Goal: Task Accomplishment & Management: Complete application form

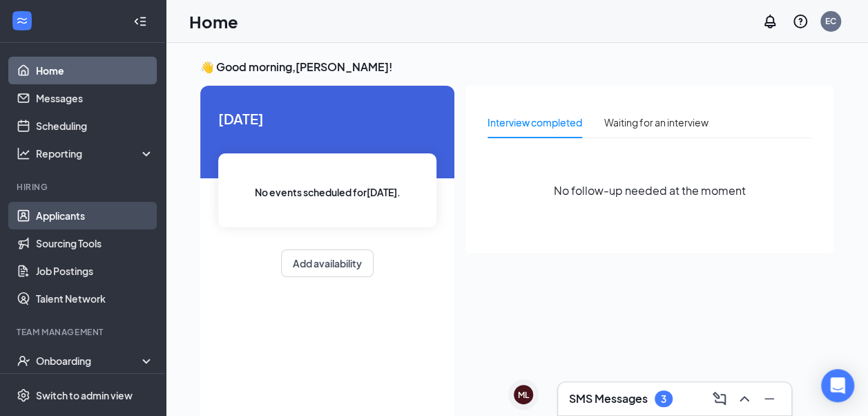
click at [66, 213] on link "Applicants" at bounding box center [95, 216] width 118 height 28
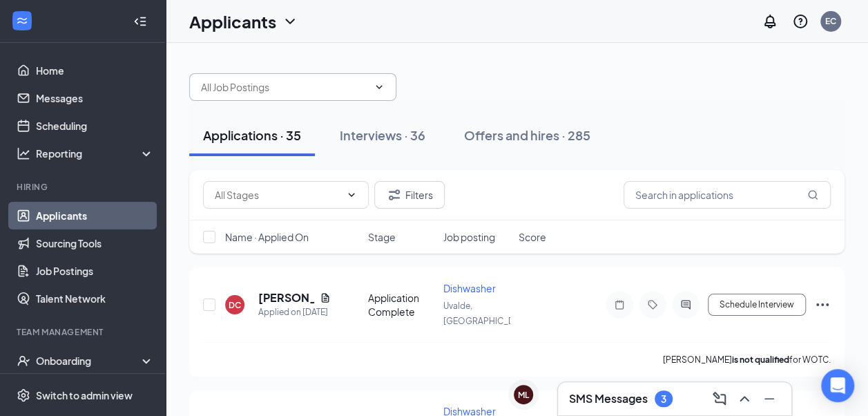
click at [356, 85] on input "text" at bounding box center [284, 86] width 167 height 15
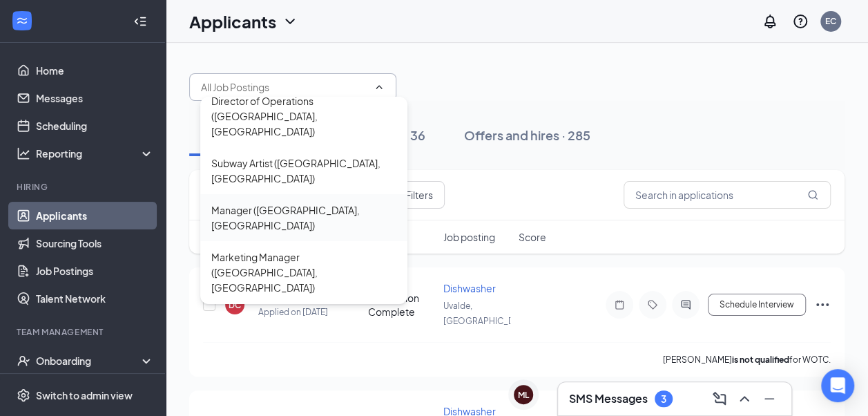
scroll to position [15, 0]
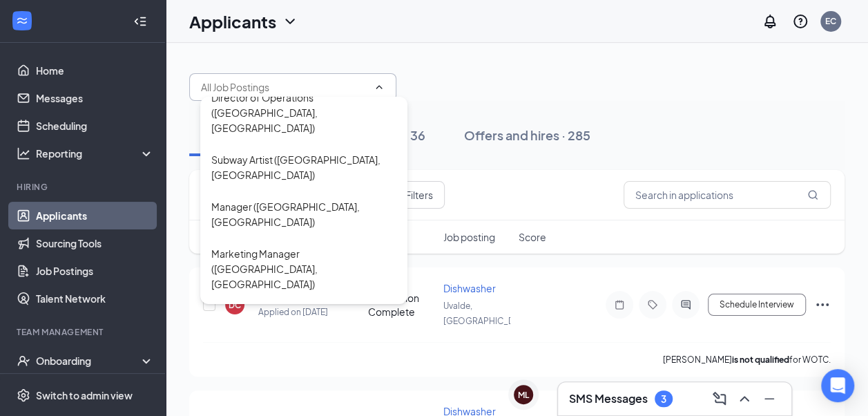
click at [282, 402] on div "Dishwasher ([GEOGRAPHIC_DATA], [GEOGRAPHIC_DATA])" at bounding box center [303, 417] width 185 height 30
type input "Dishwasher ([GEOGRAPHIC_DATA], [GEOGRAPHIC_DATA])"
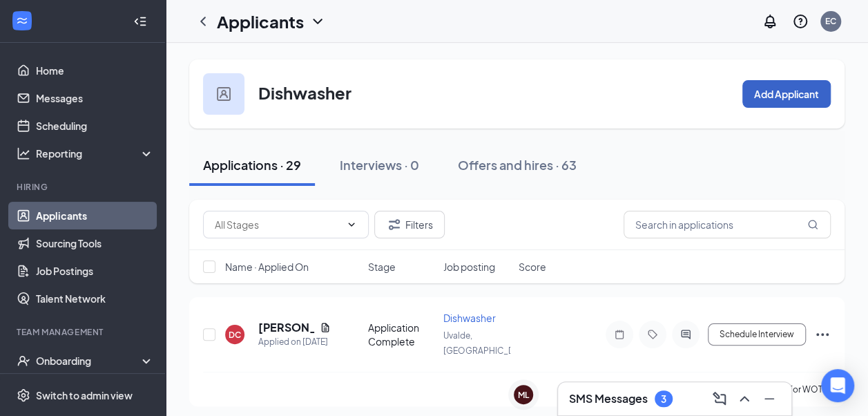
click at [798, 87] on button "Add Applicant" at bounding box center [786, 94] width 88 height 28
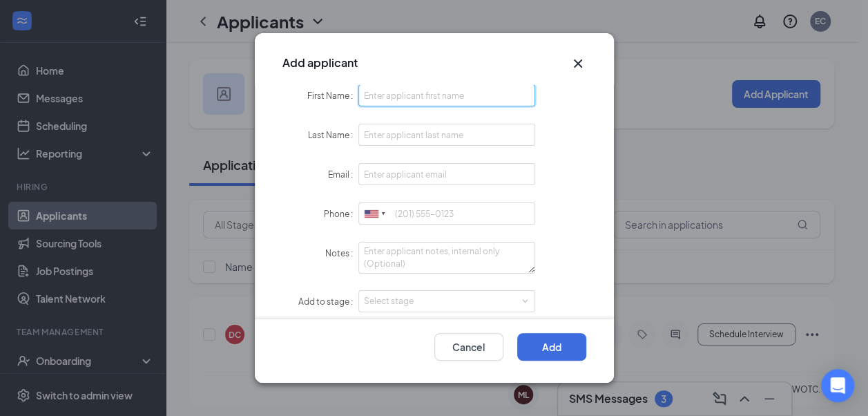
click at [398, 100] on input "First Name" at bounding box center [446, 95] width 177 height 22
type input "Austin"
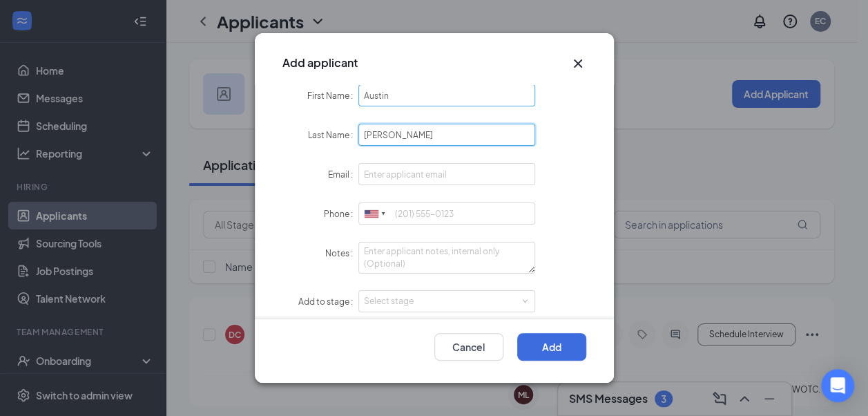
type input "[PERSON_NAME]"
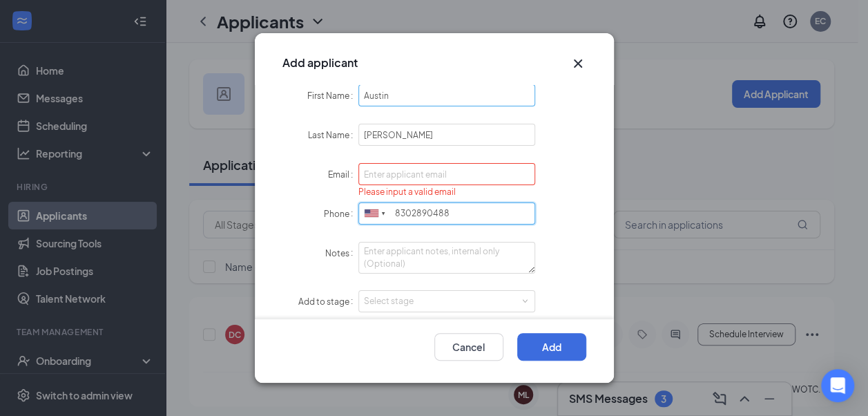
type input "8302890488"
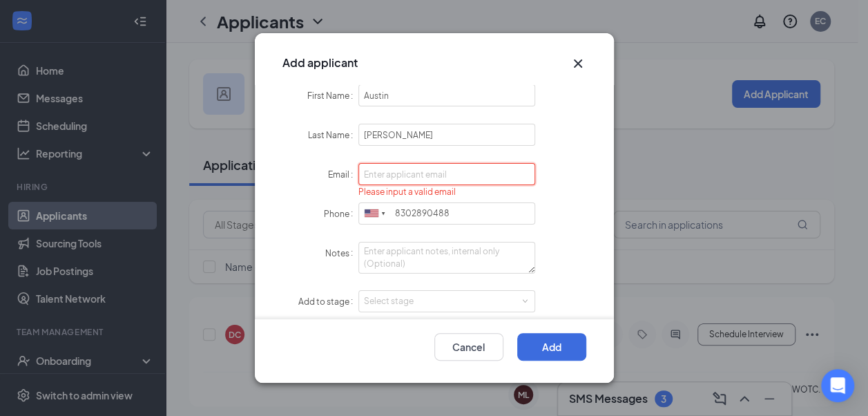
click at [414, 180] on input "Email" at bounding box center [446, 174] width 177 height 22
click at [579, 110] on div "First Name [GEOGRAPHIC_DATA] Last Name [PERSON_NAME] Email Please input a valid…" at bounding box center [434, 201] width 359 height 235
click at [391, 173] on input "Email" at bounding box center [446, 174] width 177 height 22
type input "[EMAIL_ADDRESS][DOMAIN_NAME]"
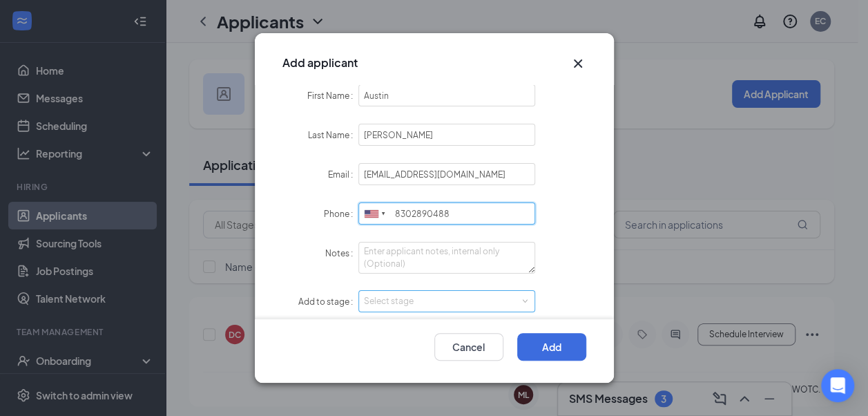
click at [394, 302] on div "Select stage" at bounding box center [444, 301] width 160 height 14
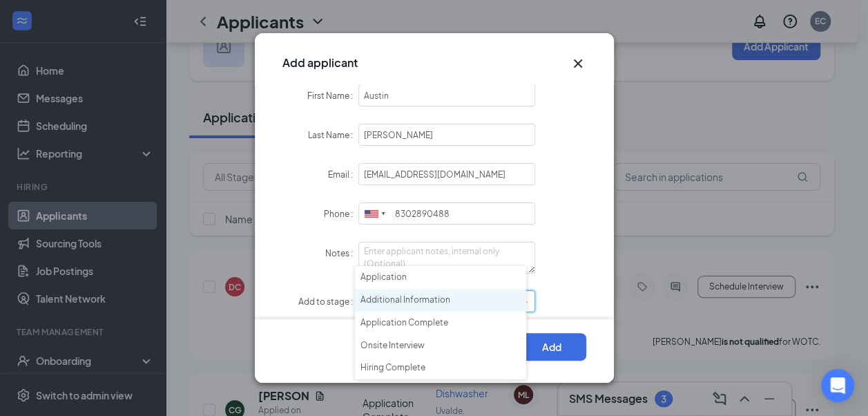
scroll to position [69, 0]
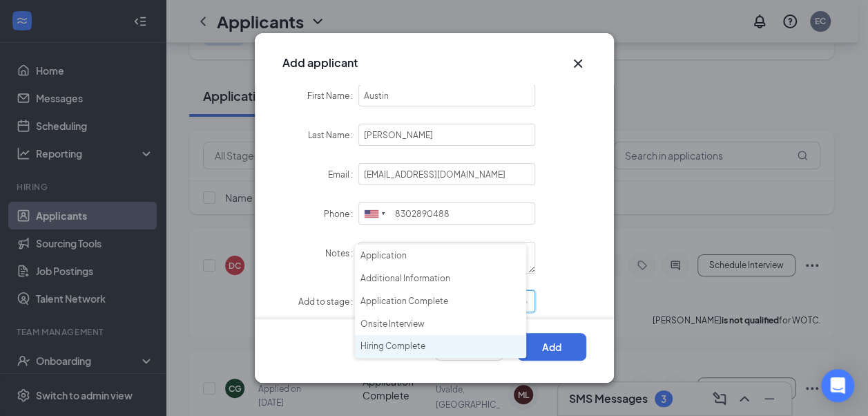
click at [409, 344] on li "Hiring Complete" at bounding box center [440, 346] width 171 height 23
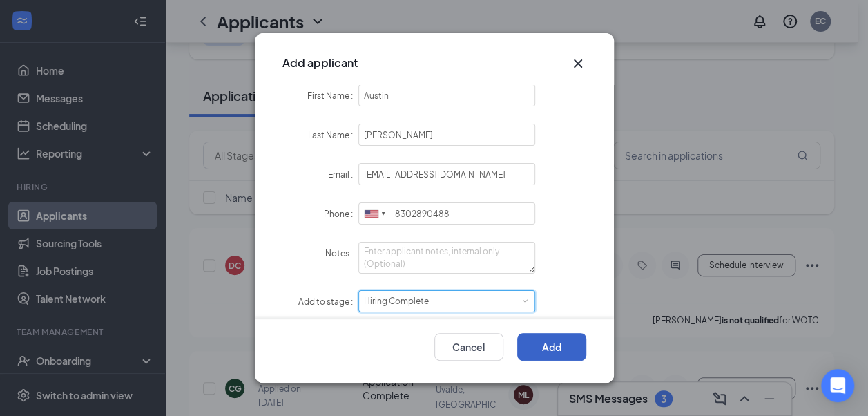
click at [561, 345] on button "Add" at bounding box center [551, 347] width 69 height 28
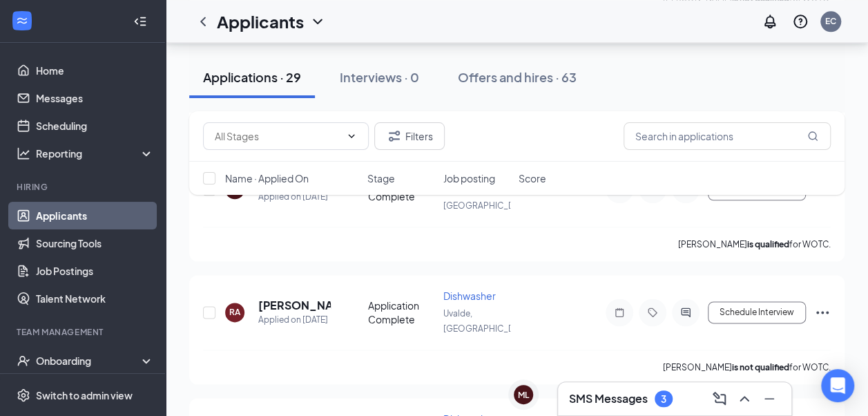
scroll to position [967, 0]
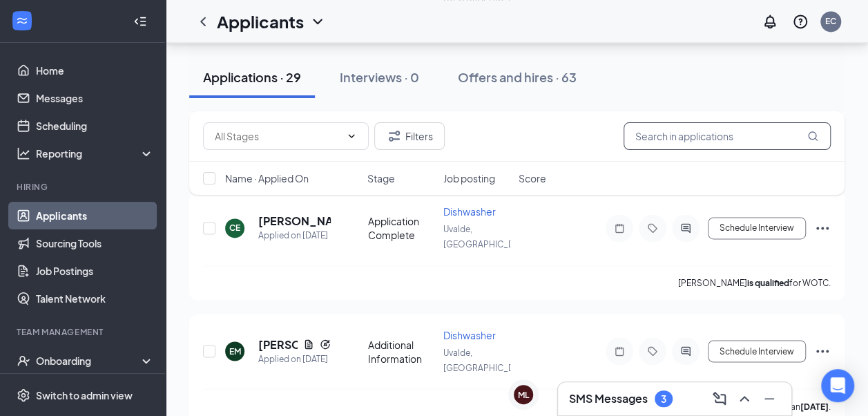
click at [714, 137] on input "text" at bounding box center [727, 136] width 207 height 28
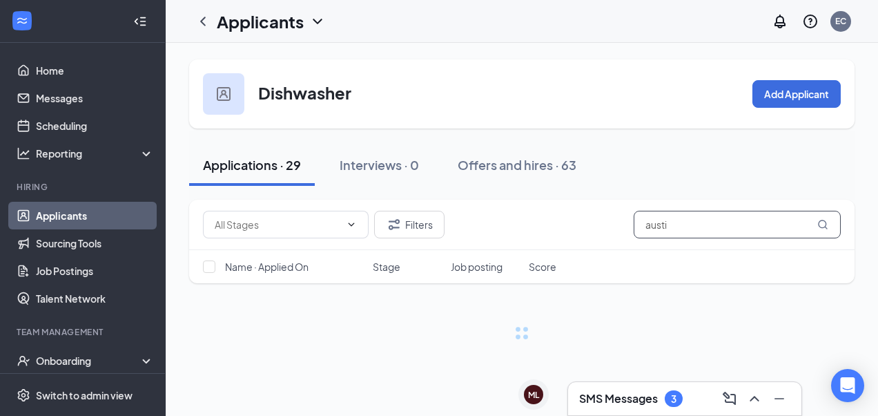
type input "austin"
drag, startPoint x: 734, startPoint y: 232, endPoint x: 431, endPoint y: 233, distance: 303.1
click at [456, 242] on div "Filters austin" at bounding box center [522, 225] width 666 height 50
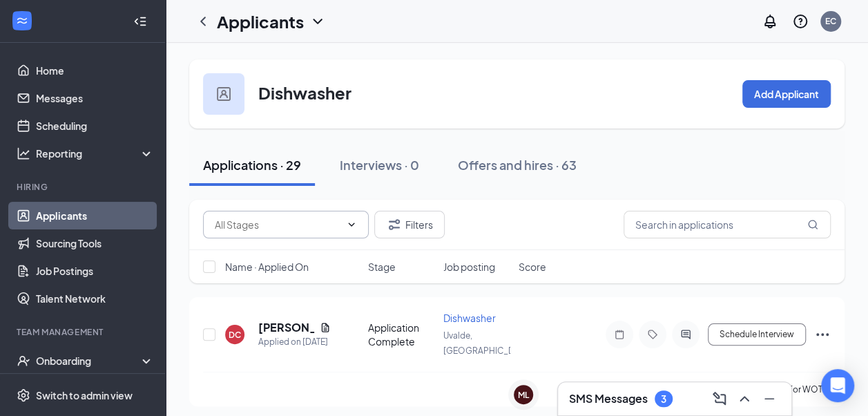
click at [344, 222] on span at bounding box center [350, 224] width 14 height 11
click at [355, 222] on icon "ChevronDown" at bounding box center [351, 224] width 11 height 11
click at [97, 360] on div "Onboarding" at bounding box center [89, 361] width 106 height 14
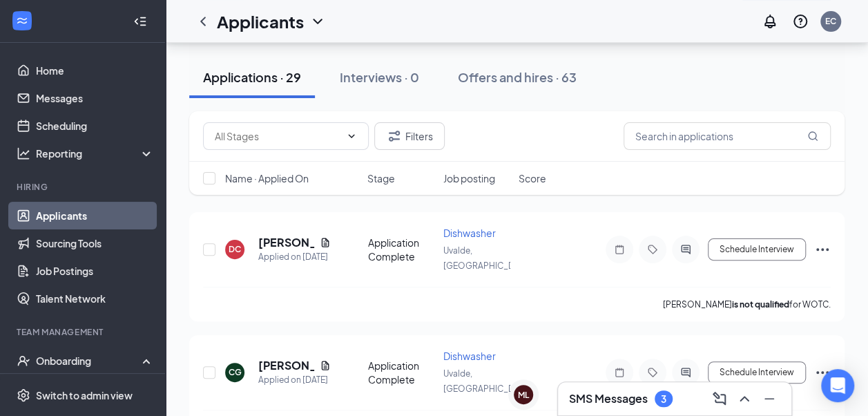
scroll to position [69, 0]
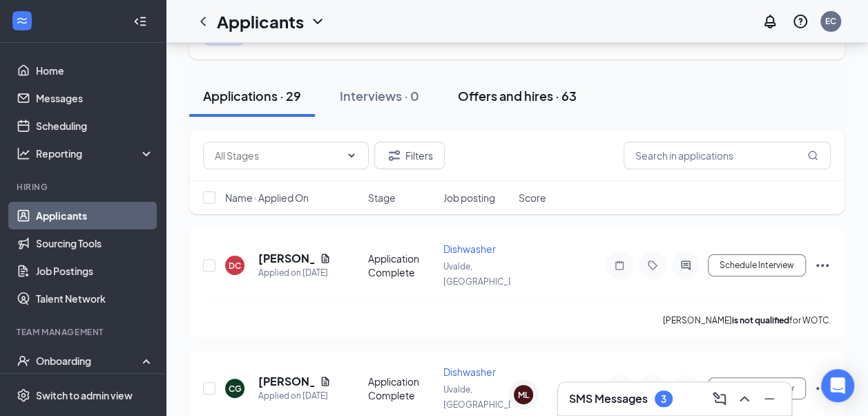
click at [525, 91] on div "Offers and hires · 63" at bounding box center [517, 95] width 119 height 17
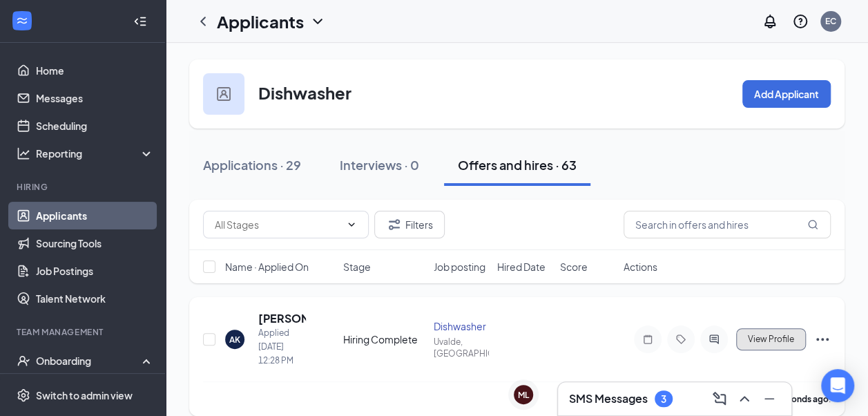
click at [764, 333] on button "View Profile" at bounding box center [771, 339] width 70 height 22
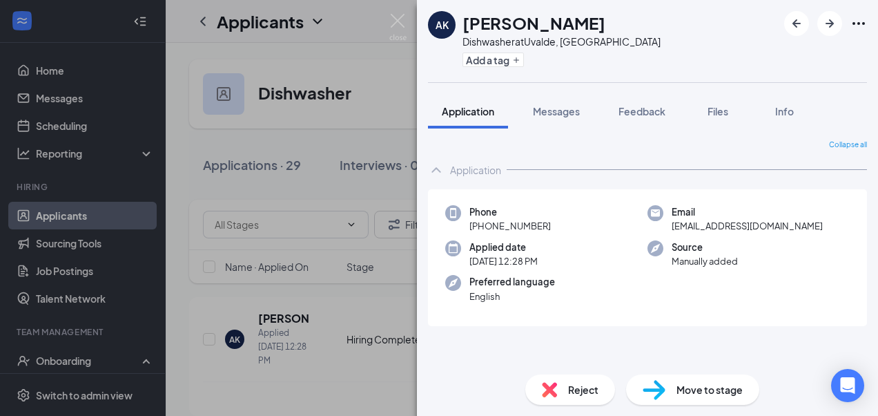
click at [696, 389] on span "Move to stage" at bounding box center [710, 389] width 66 height 15
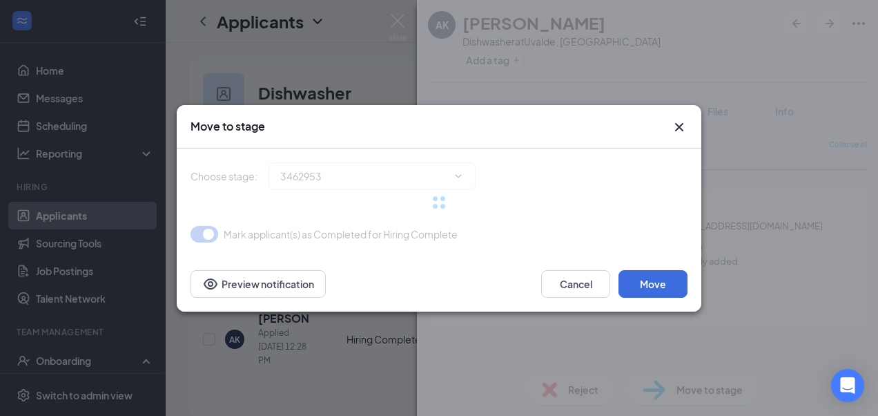
type input "Hiring Complete (current stage)"
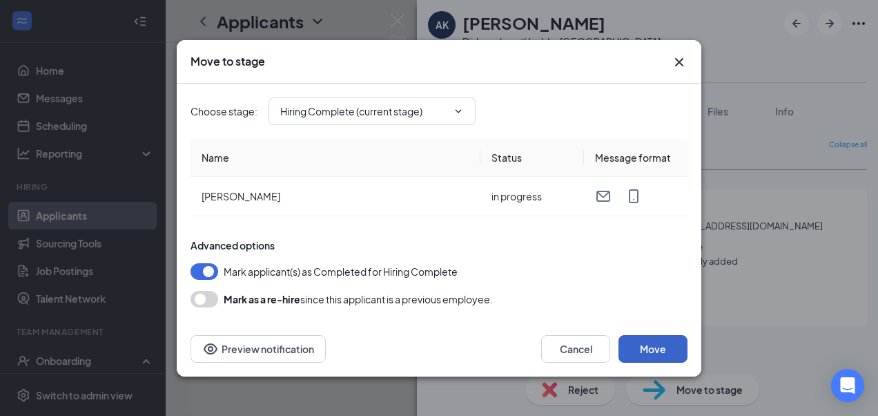
click at [669, 341] on button "Move" at bounding box center [653, 349] width 69 height 28
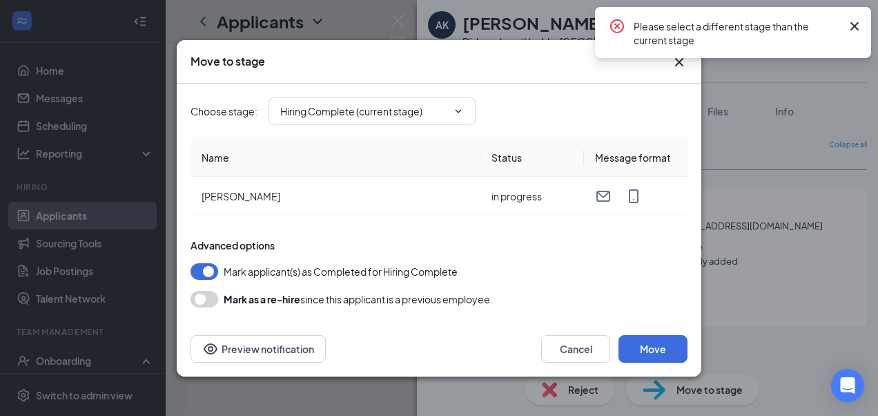
click at [859, 26] on icon "Cross" at bounding box center [855, 26] width 17 height 17
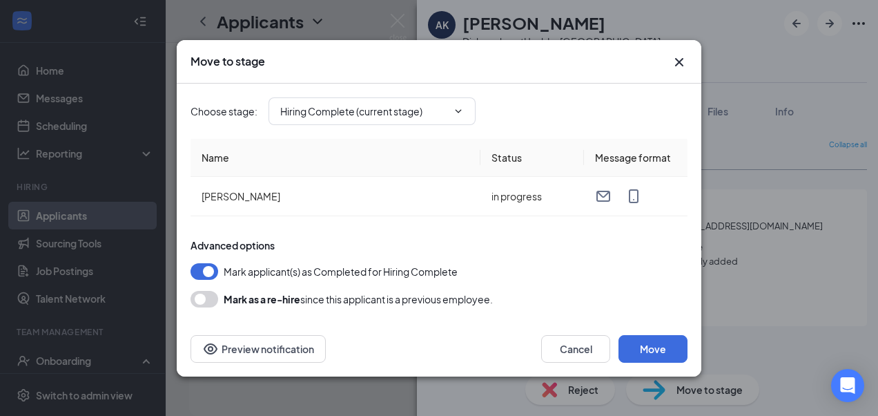
click at [678, 62] on icon "Cross" at bounding box center [679, 61] width 8 height 8
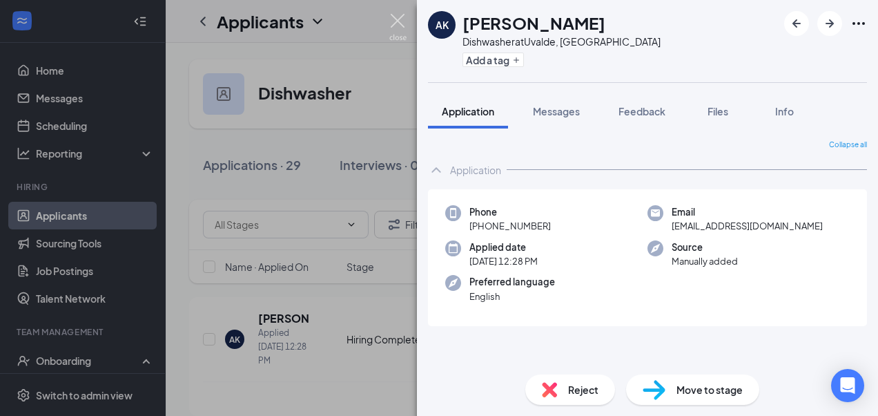
click at [401, 19] on img at bounding box center [397, 27] width 17 height 27
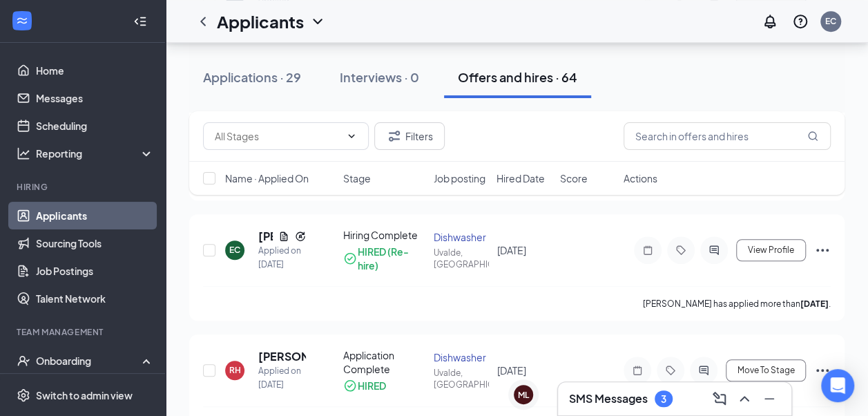
scroll to position [345, 0]
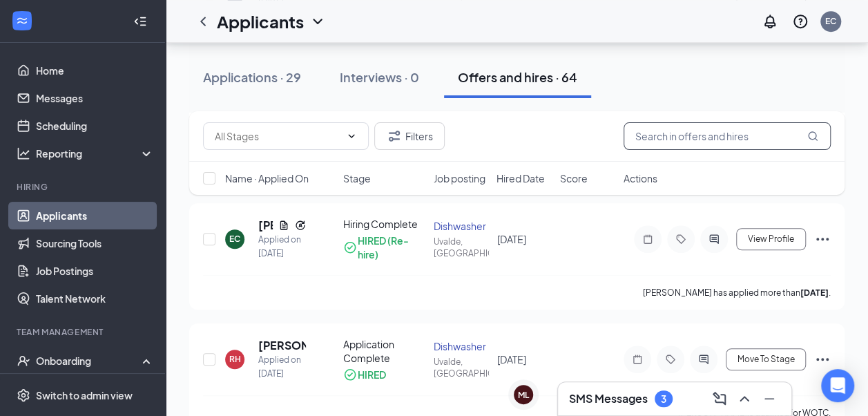
click at [721, 135] on input "text" at bounding box center [727, 136] width 207 height 28
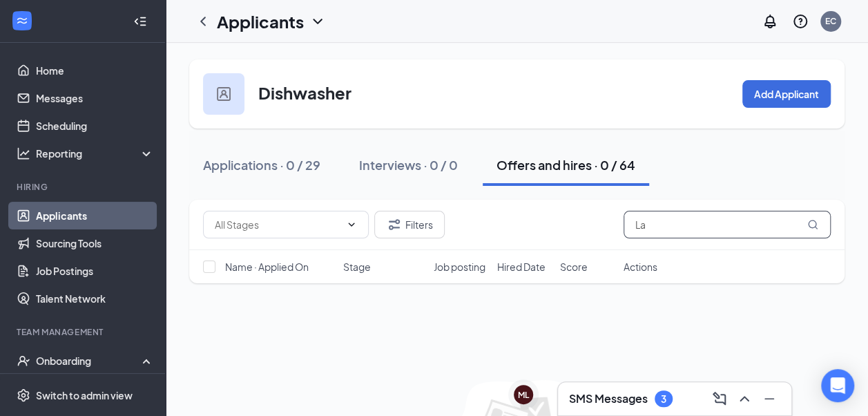
type input "L"
